Goal: Information Seeking & Learning: Compare options

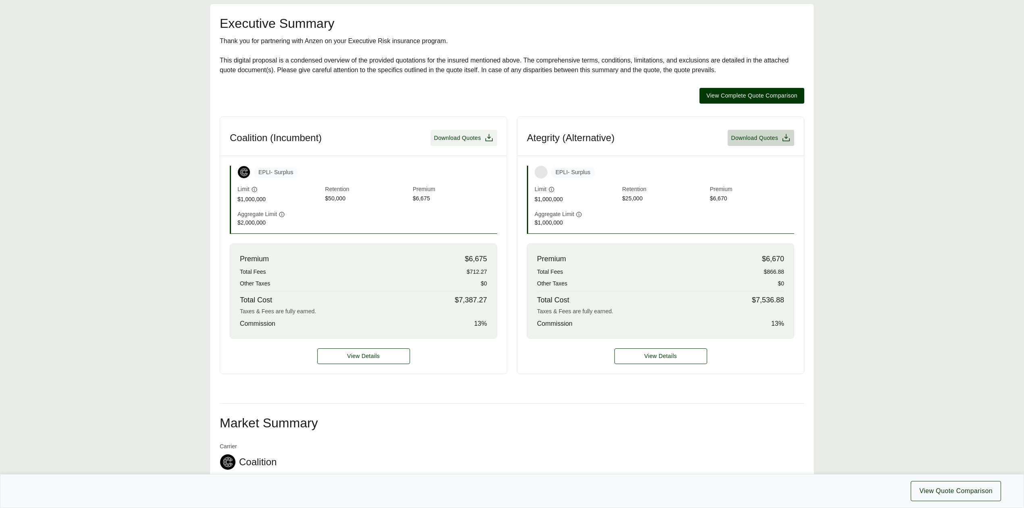
scroll to position [161, 0]
click at [450, 135] on span "Download Quotes" at bounding box center [457, 137] width 47 height 8
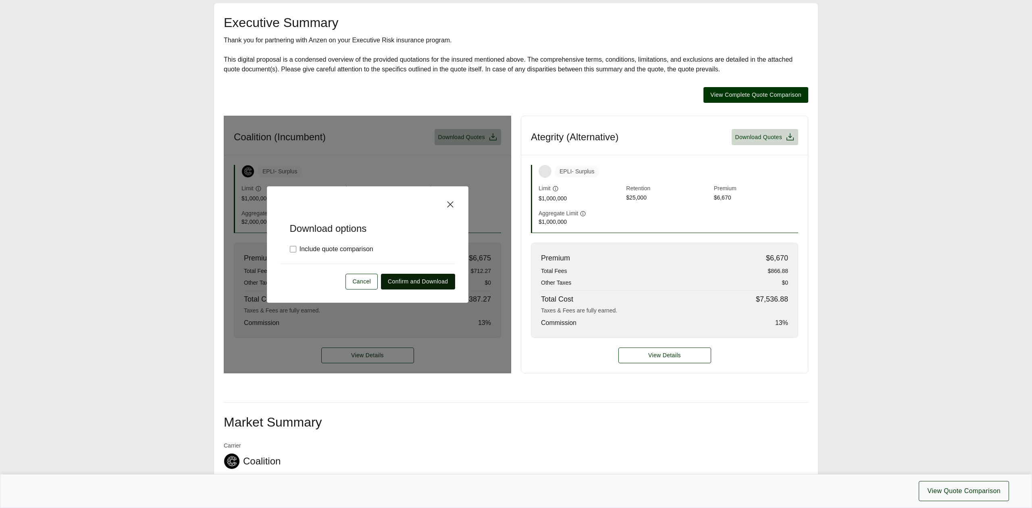
click at [409, 286] on span "Confirm and Download" at bounding box center [418, 281] width 60 height 8
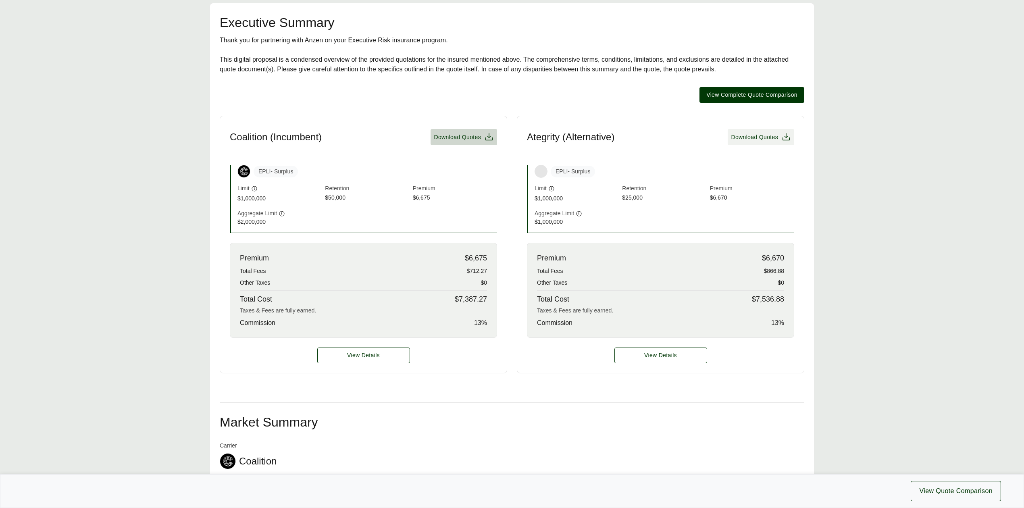
click at [763, 137] on span "Download Quotes" at bounding box center [754, 137] width 47 height 8
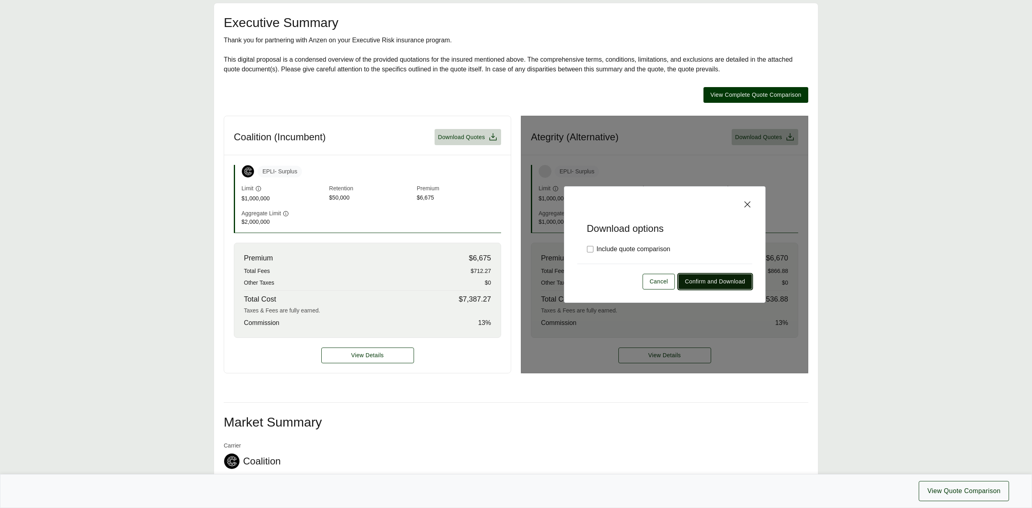
click at [702, 287] on button "Confirm and Download" at bounding box center [715, 282] width 74 height 16
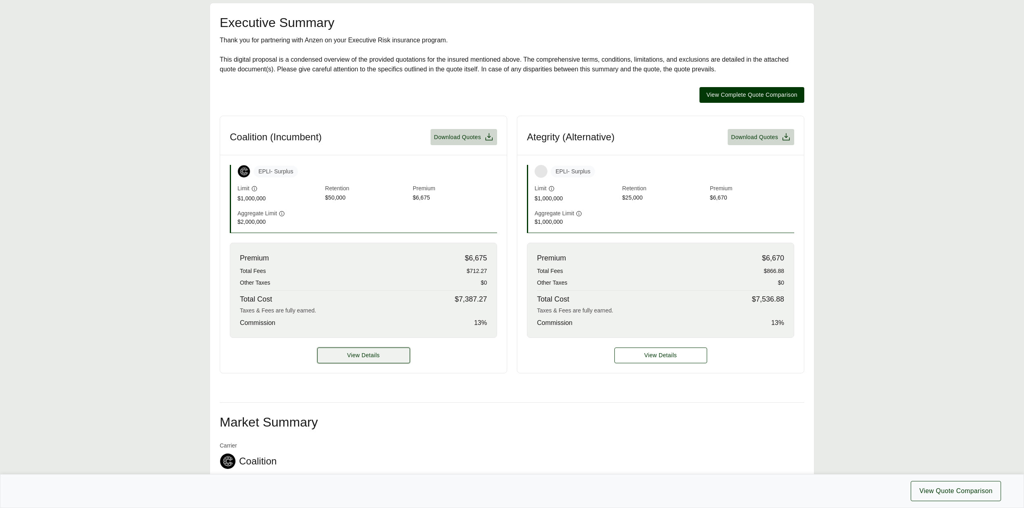
click at [387, 354] on button "View Details" at bounding box center [363, 355] width 93 height 16
click at [387, 361] on button "View Details" at bounding box center [363, 355] width 93 height 16
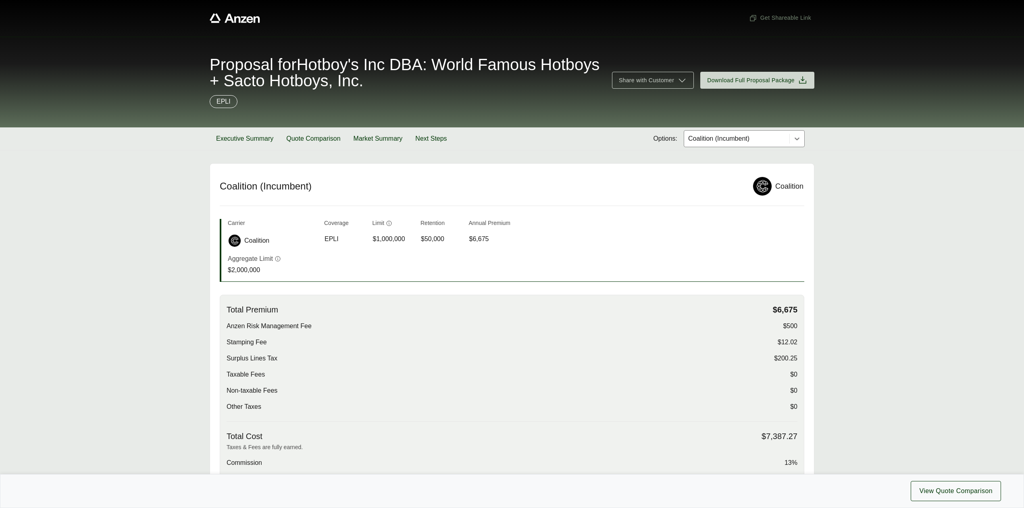
scroll to position [0, 0]
click at [720, 137] on div at bounding box center [736, 139] width 99 height 10
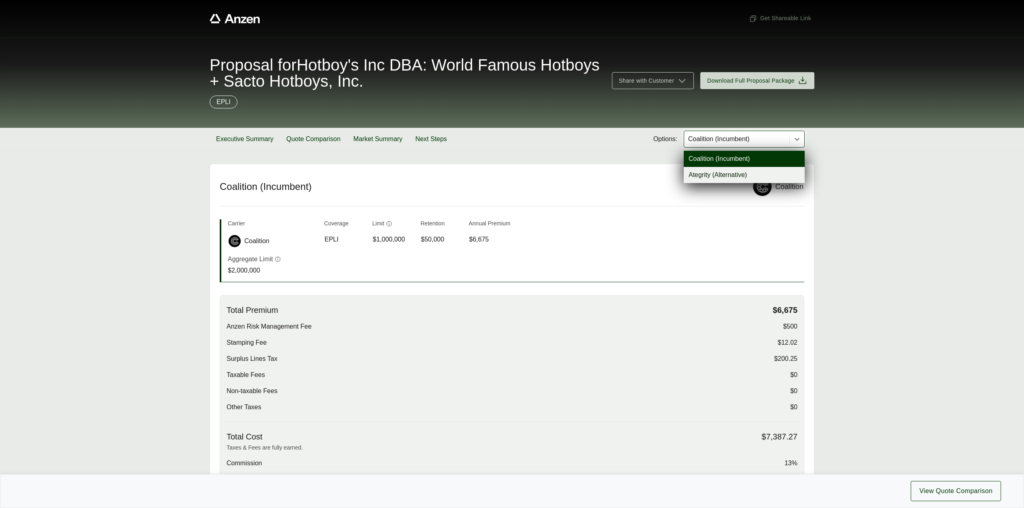
click at [712, 175] on div "Ategrity (Alternative)" at bounding box center [743, 175] width 121 height 16
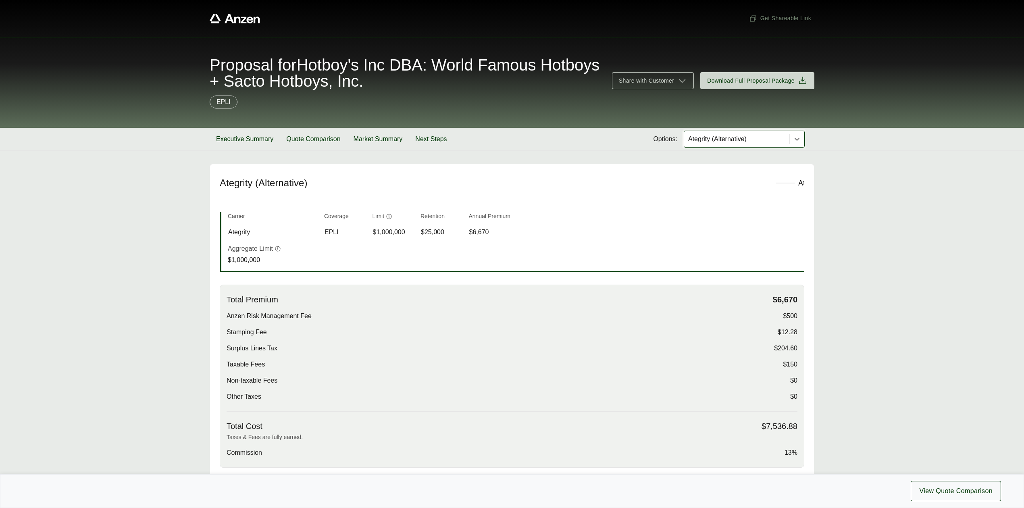
click at [707, 142] on div at bounding box center [736, 139] width 99 height 10
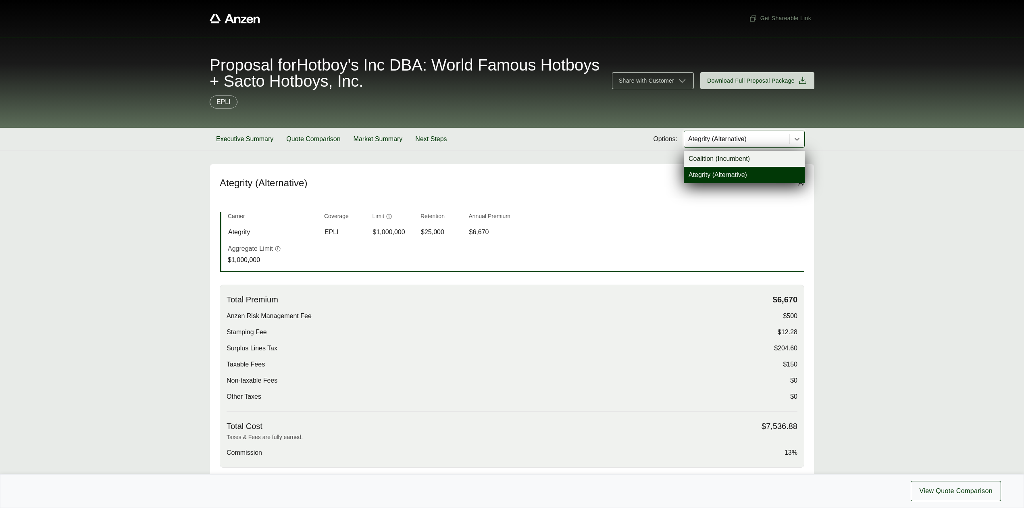
click at [708, 163] on div "Coalition (Incumbent)" at bounding box center [743, 159] width 121 height 16
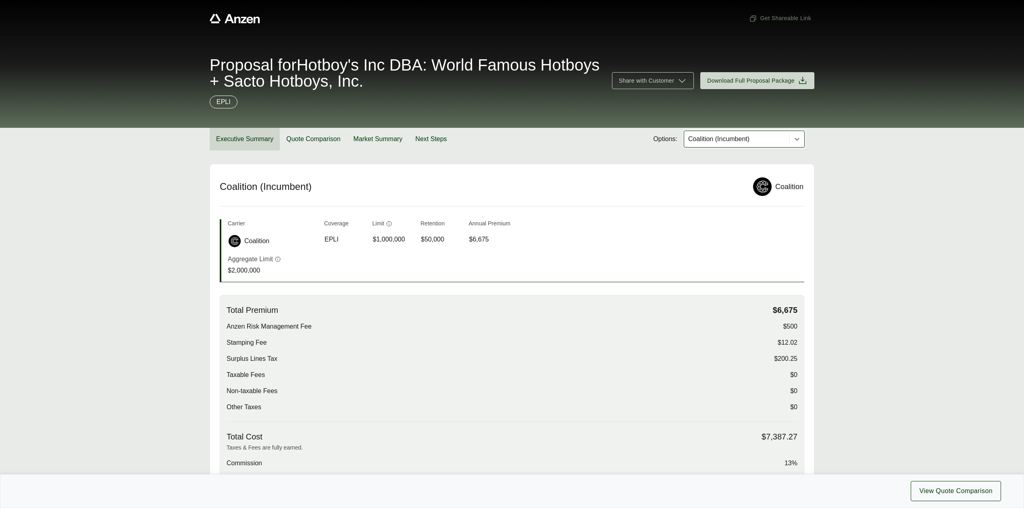
click at [257, 145] on button "Executive Summary" at bounding box center [245, 139] width 70 height 23
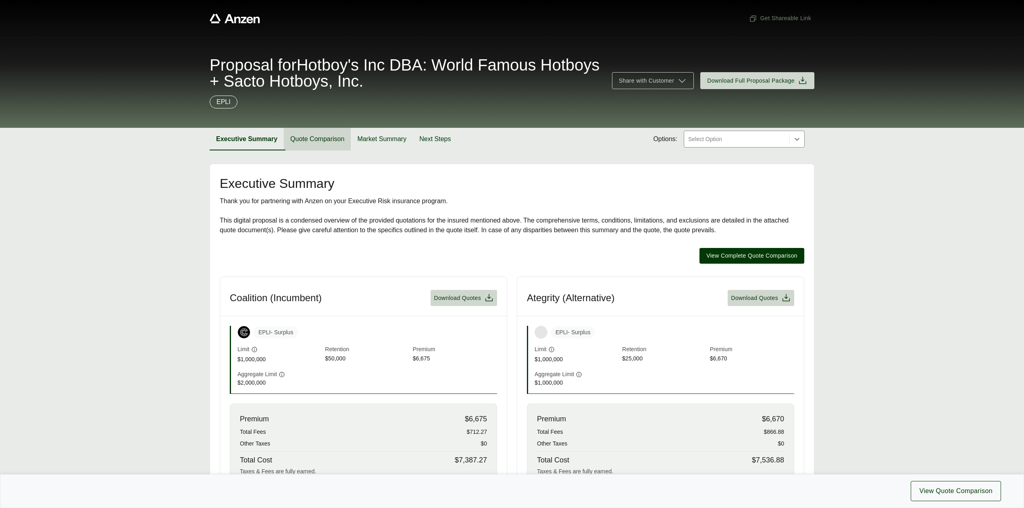
click at [323, 138] on button "Quote Comparison" at bounding box center [317, 139] width 67 height 23
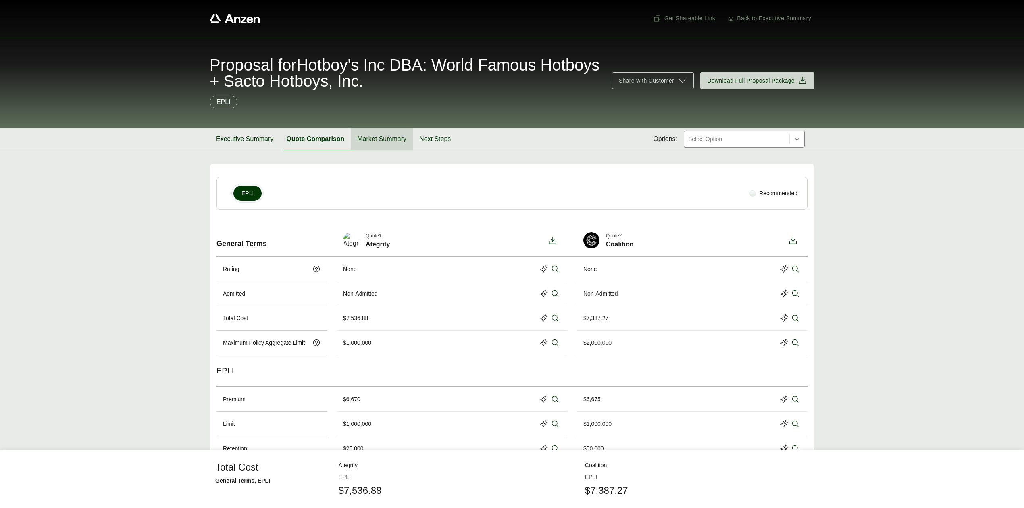
click at [380, 141] on button "Market Summary" at bounding box center [382, 139] width 62 height 23
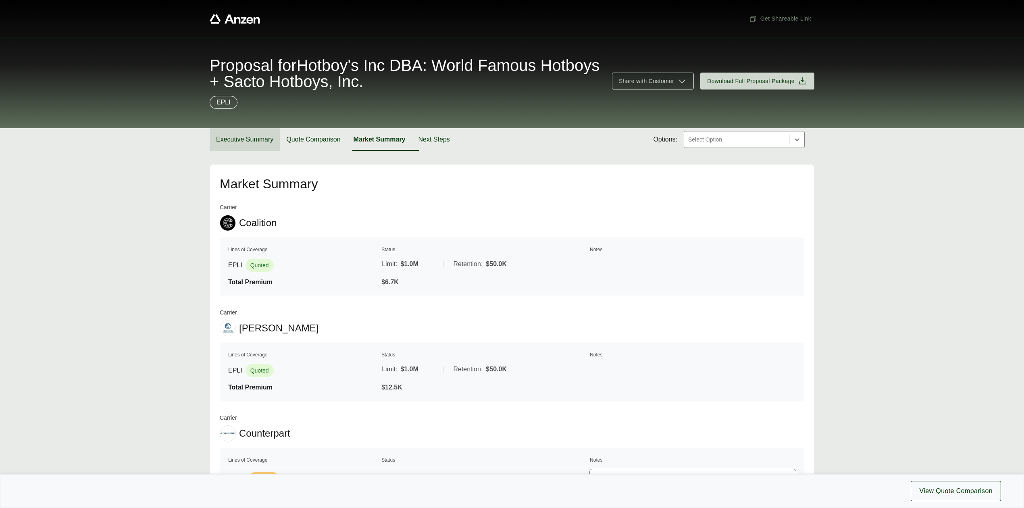
click at [249, 133] on button "Executive Summary" at bounding box center [245, 139] width 70 height 23
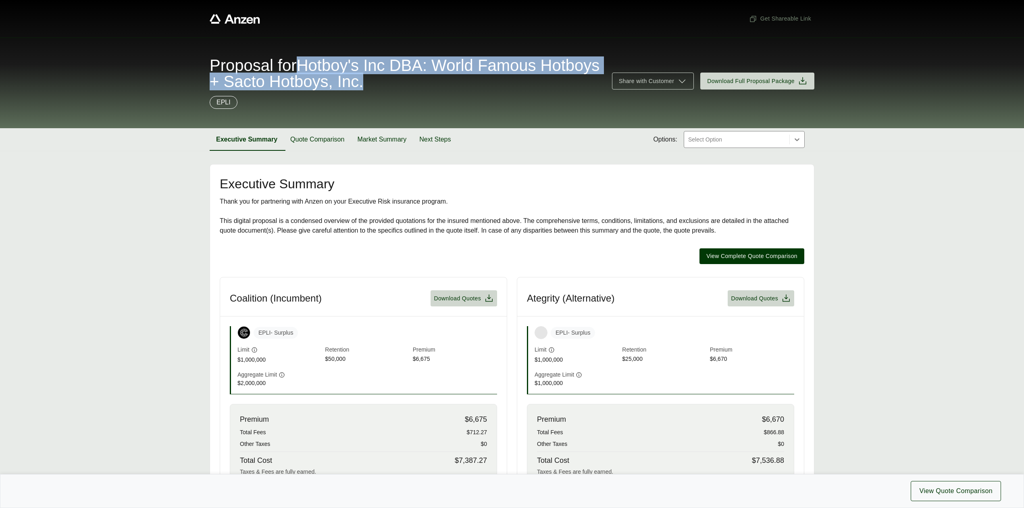
drag, startPoint x: 308, startPoint y: 64, endPoint x: 444, endPoint y: 87, distance: 137.8
click at [444, 87] on span "Proposal for Hotboy's Inc DBA: World Famous Hotboys + Sacto Hotboys, Inc." at bounding box center [406, 73] width 392 height 32
copy span "Hotboy's Inc DBA: World Famous Hotboys + Sacto Hotboys, Inc."
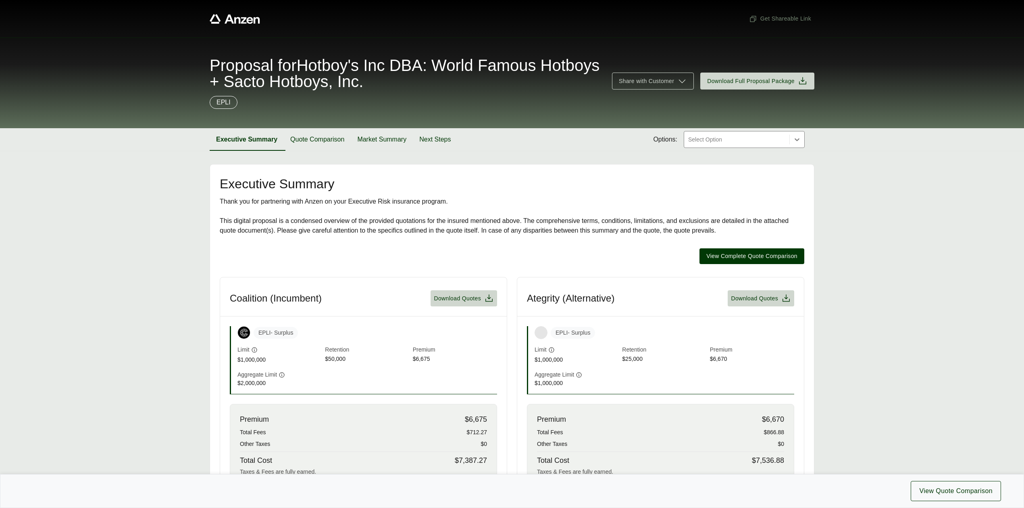
click at [313, 136] on button "Quote Comparison" at bounding box center [317, 139] width 67 height 23
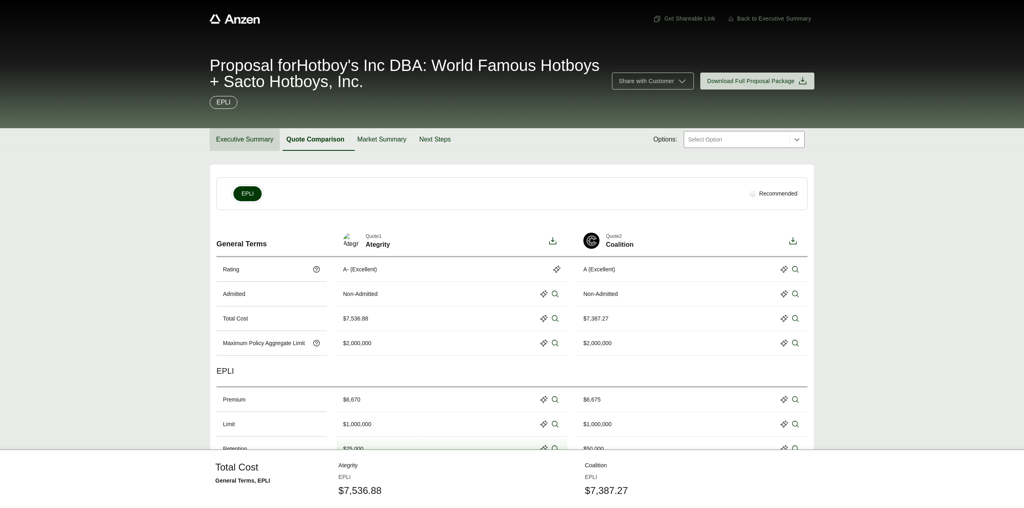
click at [253, 142] on button "Executive Summary" at bounding box center [245, 139] width 70 height 23
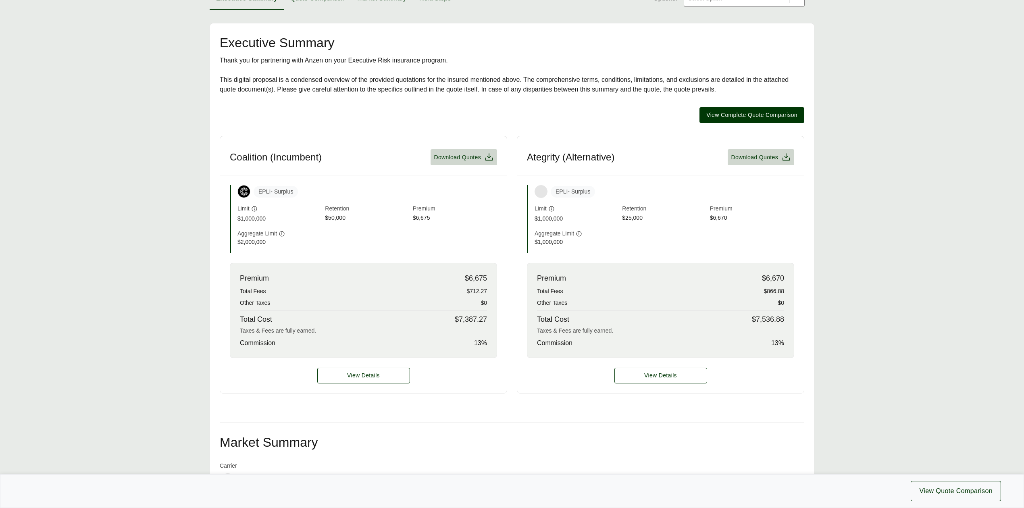
scroll to position [215, 0]
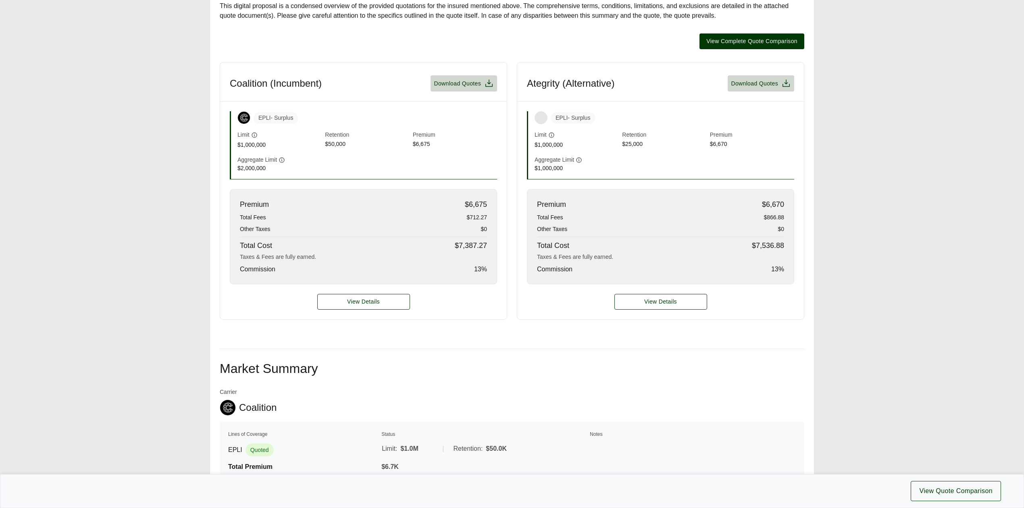
click at [374, 290] on div "View Details" at bounding box center [363, 301] width 287 height 35
click at [368, 302] on span "View Details" at bounding box center [363, 301] width 33 height 8
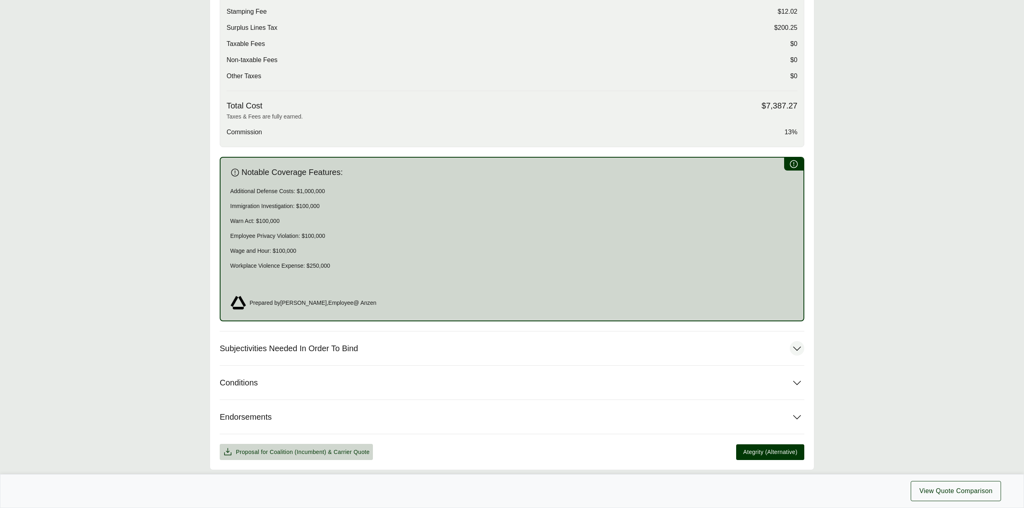
scroll to position [332, 0]
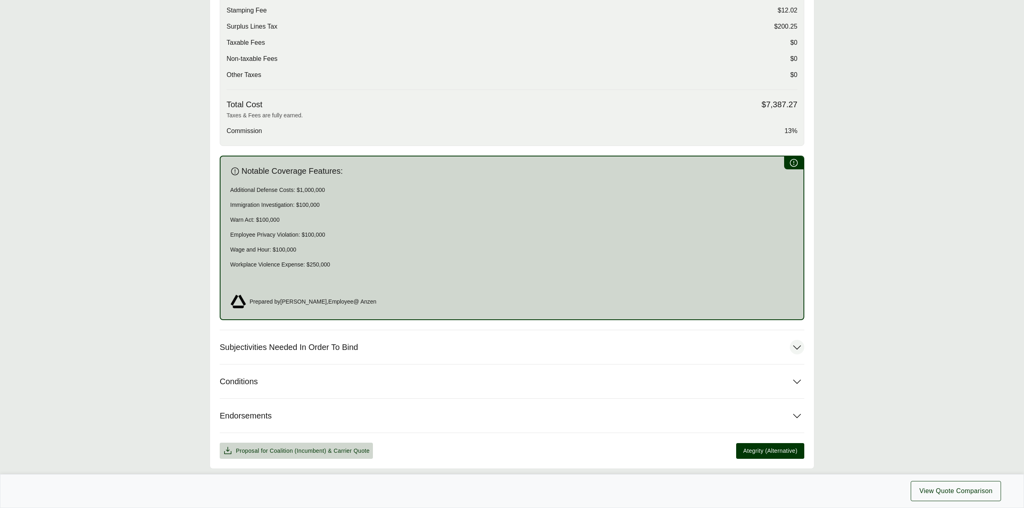
click at [351, 354] on button "Subjectivities Needed In Order To Bind" at bounding box center [512, 347] width 584 height 34
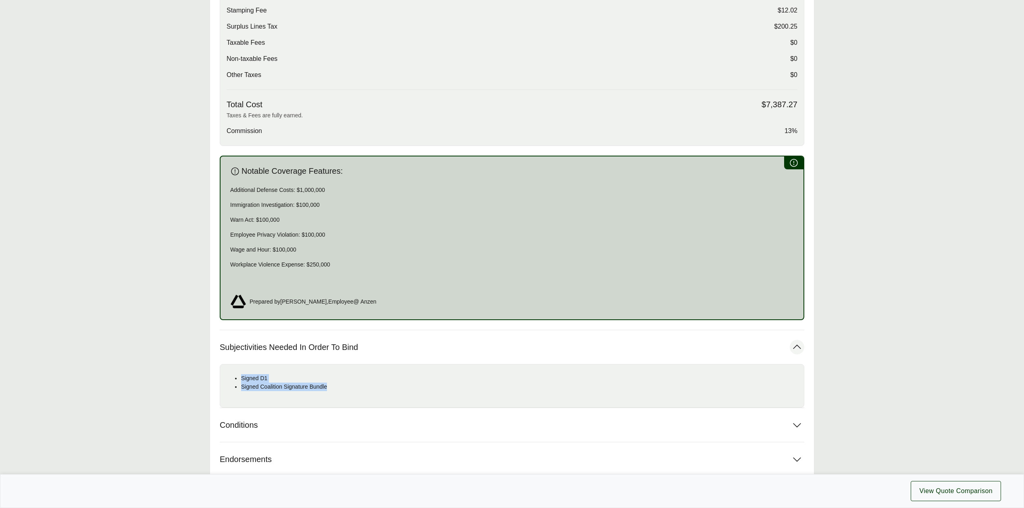
drag, startPoint x: 240, startPoint y: 379, endPoint x: 334, endPoint y: 384, distance: 93.6
click at [334, 384] on ul "Signed D1 Signed Coalition Signature Bundle" at bounding box center [511, 382] width 571 height 17
copy ul "Signed D1 Signed Coalition Signature Bundle"
drag, startPoint x: 905, startPoint y: 323, endPoint x: 884, endPoint y: 326, distance: 21.7
click at [905, 323] on main "Options: Coalition (Incumbent) Coalition (Incumbent) Coalition Carrier Coverage…" at bounding box center [512, 172] width 1024 height 681
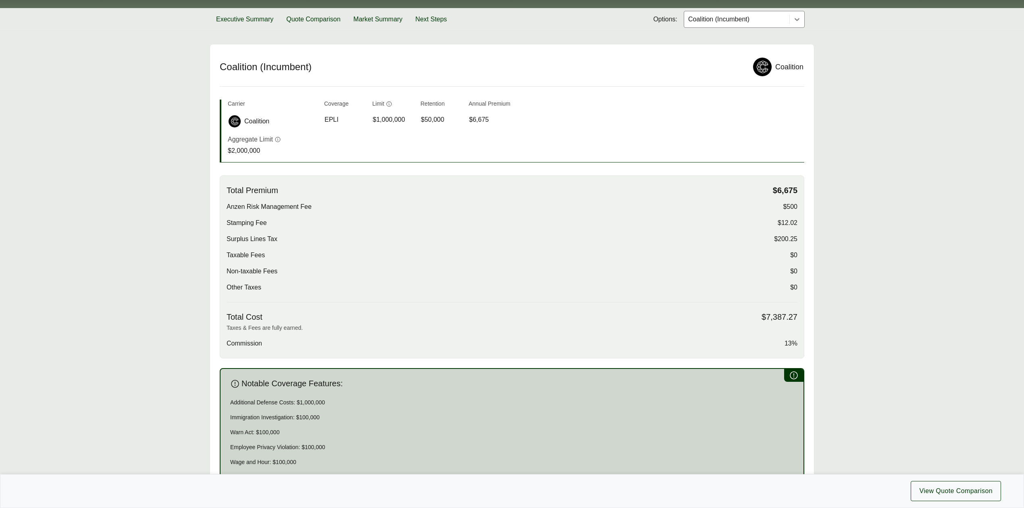
scroll to position [118, 0]
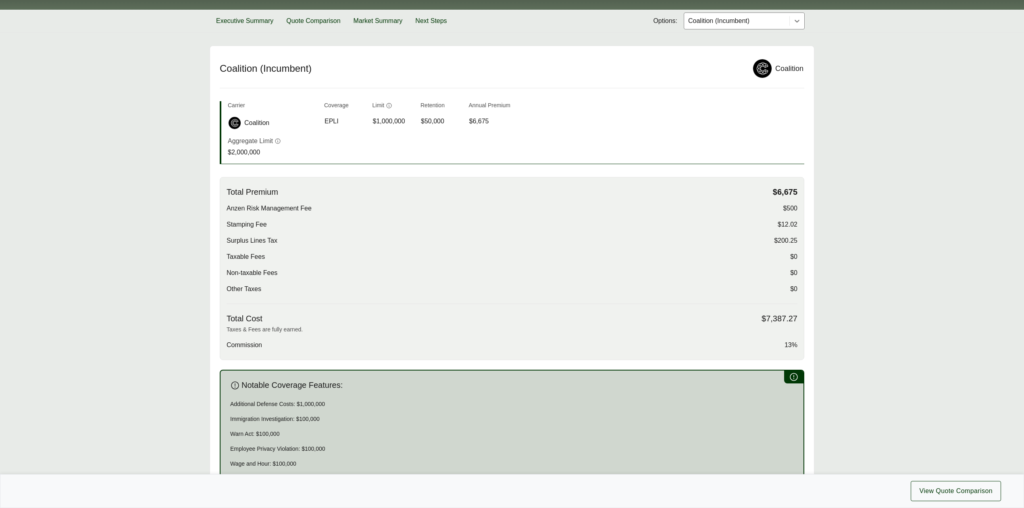
click at [720, 23] on div at bounding box center [736, 21] width 99 height 10
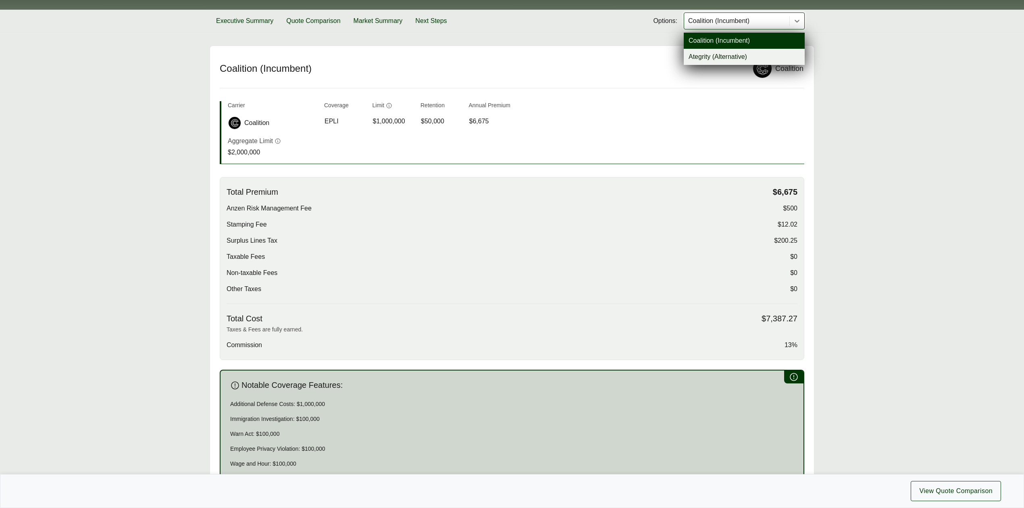
click at [708, 55] on div "Ategrity (Alternative)" at bounding box center [743, 57] width 121 height 16
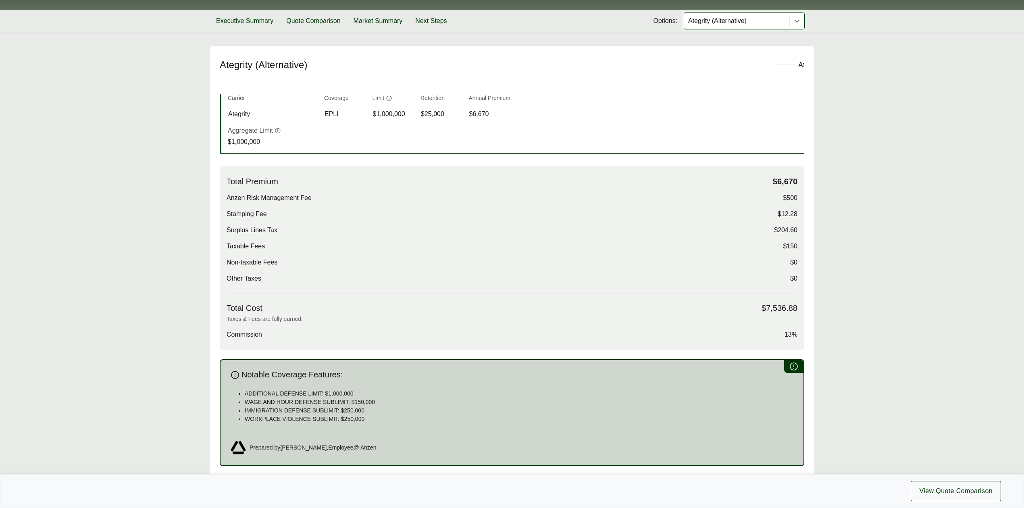
click at [733, 22] on div at bounding box center [736, 21] width 99 height 10
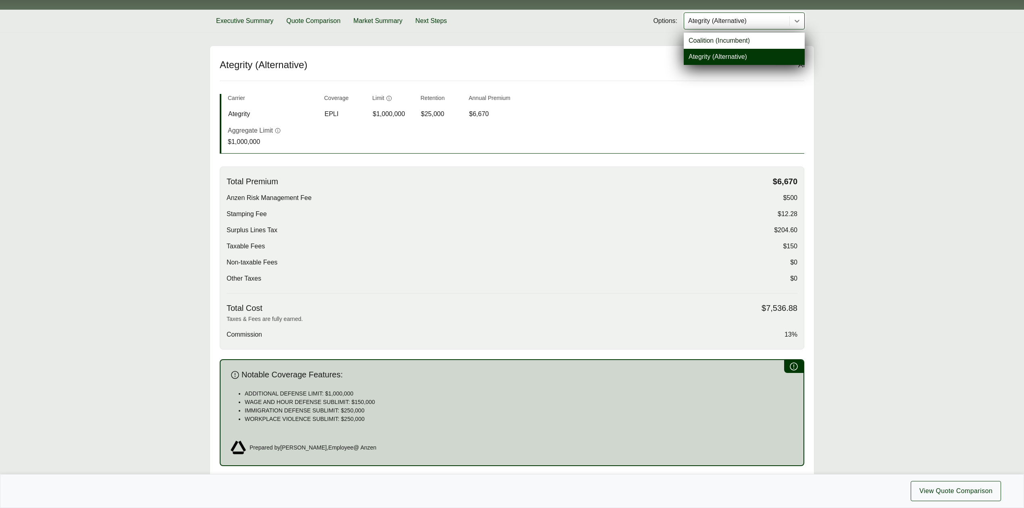
click at [635, 185] on h3 "Total Premium $6,670" at bounding box center [511, 181] width 571 height 10
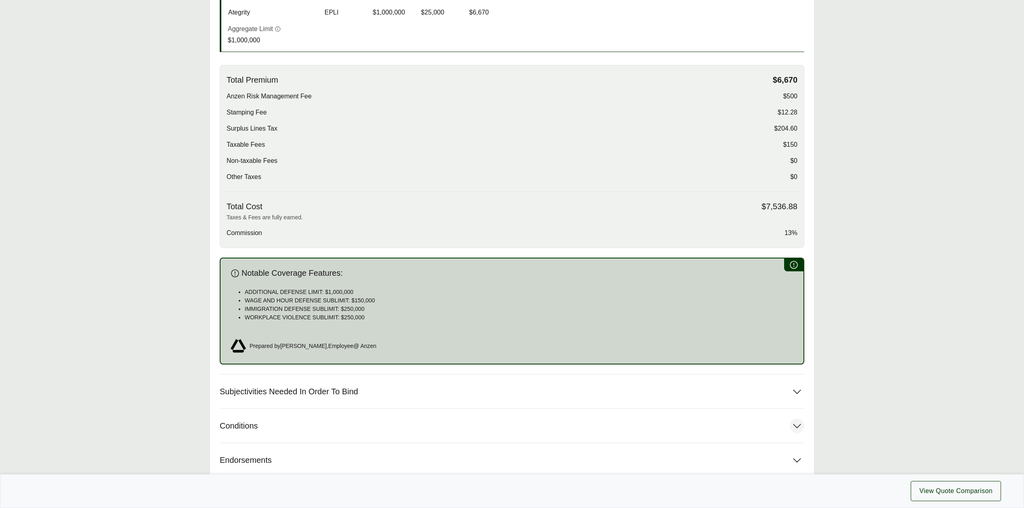
scroll to position [306, 0]
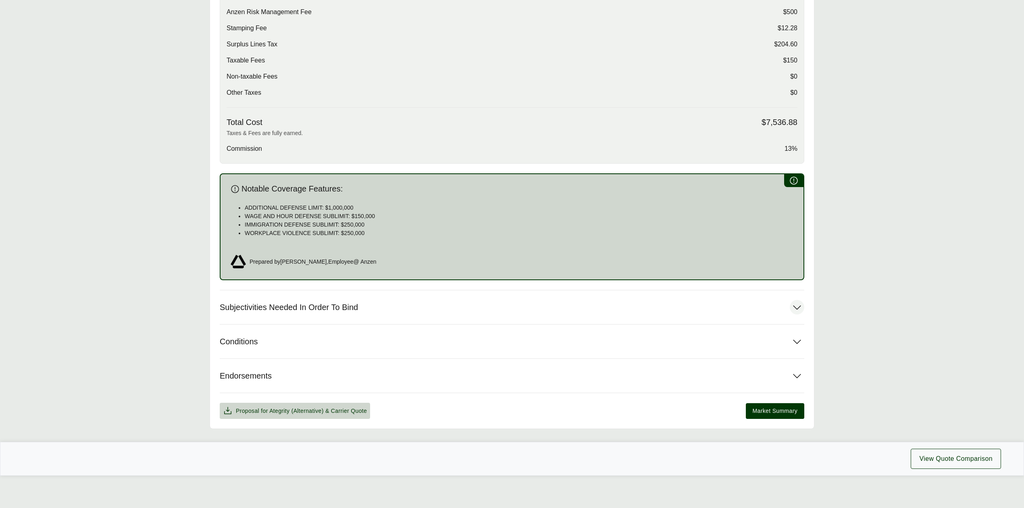
click at [328, 308] on span "Subjectivities Needed In Order To Bind" at bounding box center [289, 307] width 138 height 10
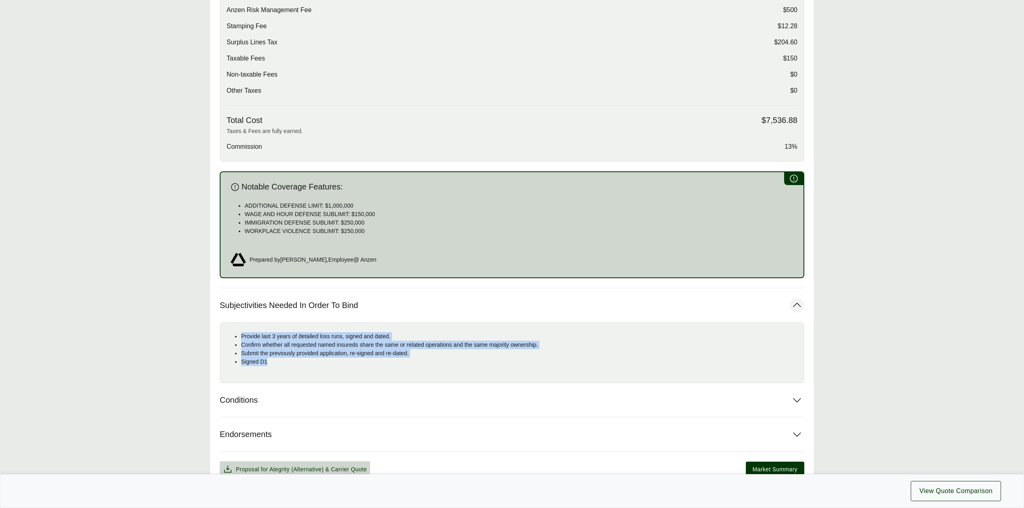
drag, startPoint x: 239, startPoint y: 338, endPoint x: 268, endPoint y: 363, distance: 38.9
click at [268, 363] on ul "Provide last 3 years of detailed loss runs, signed and dated. Confirm whether a…" at bounding box center [511, 349] width 571 height 34
copy ul "Provide last 3 years of detailed loss runs, signed and dated. Confirm whether a…"
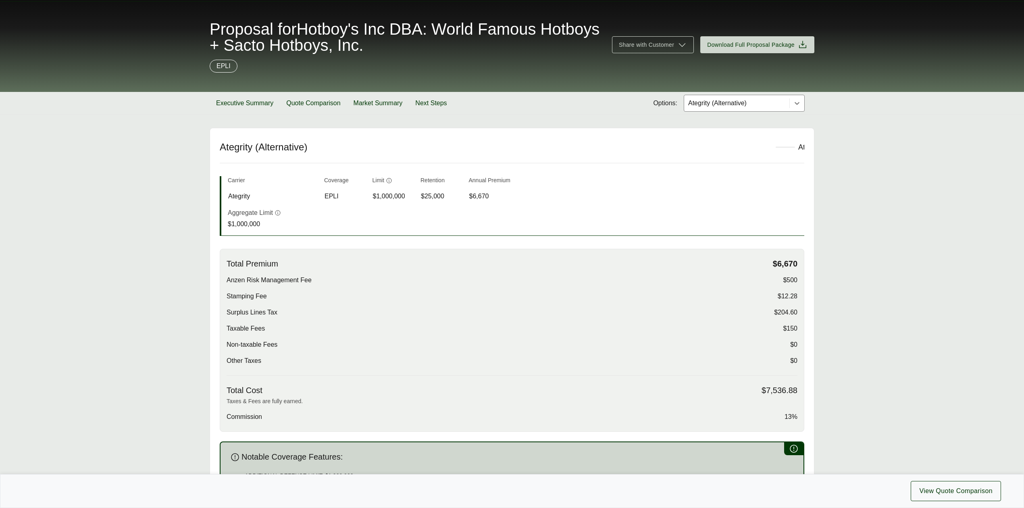
scroll to position [0, 0]
